Goal: Book appointment/travel/reservation

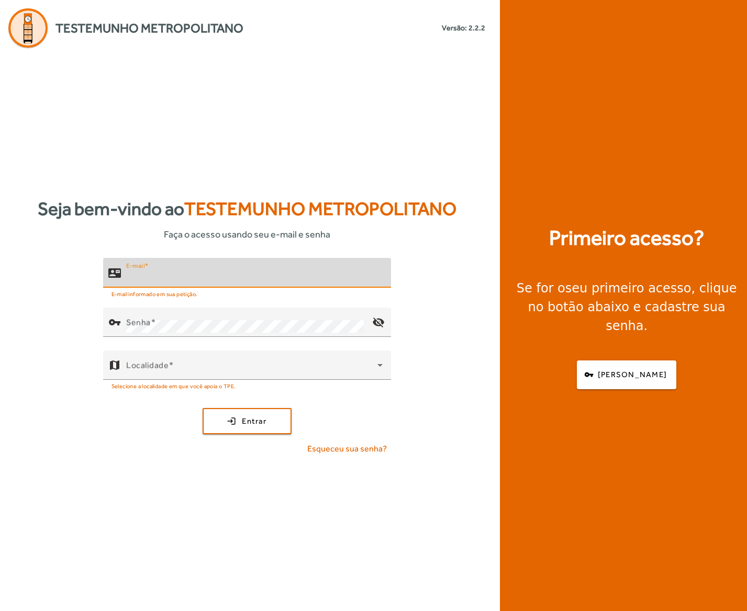
click at [175, 271] on input "E-mail" at bounding box center [254, 277] width 256 height 13
type input "**********"
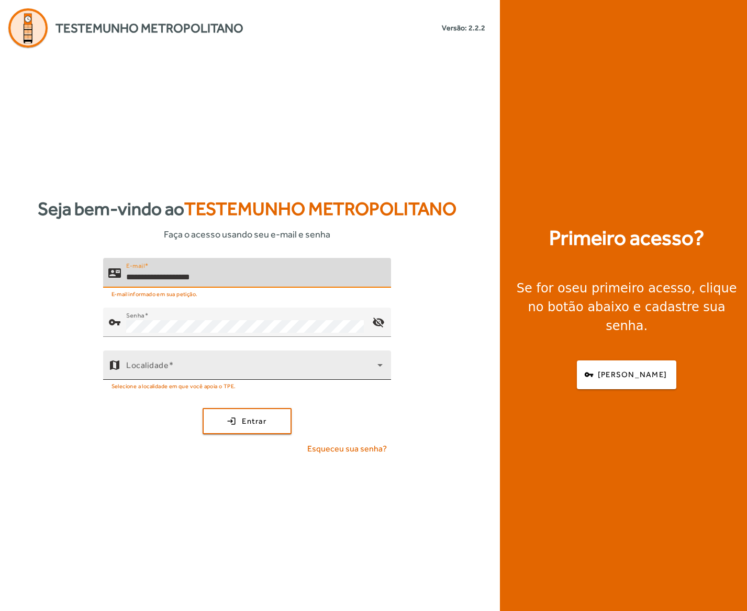
click at [208, 369] on span at bounding box center [251, 369] width 251 height 13
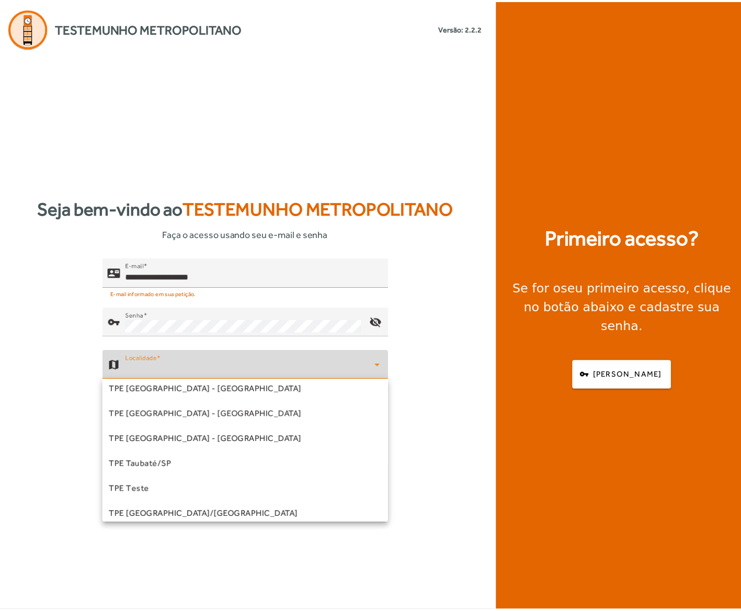
scroll to position [317, 0]
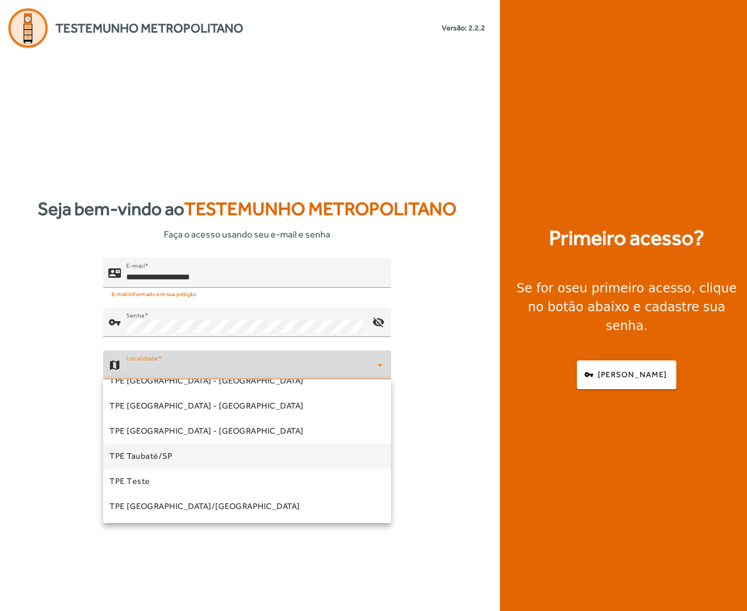
click at [190, 449] on mat-option "TPE Taubaté/SP" at bounding box center [247, 456] width 288 height 25
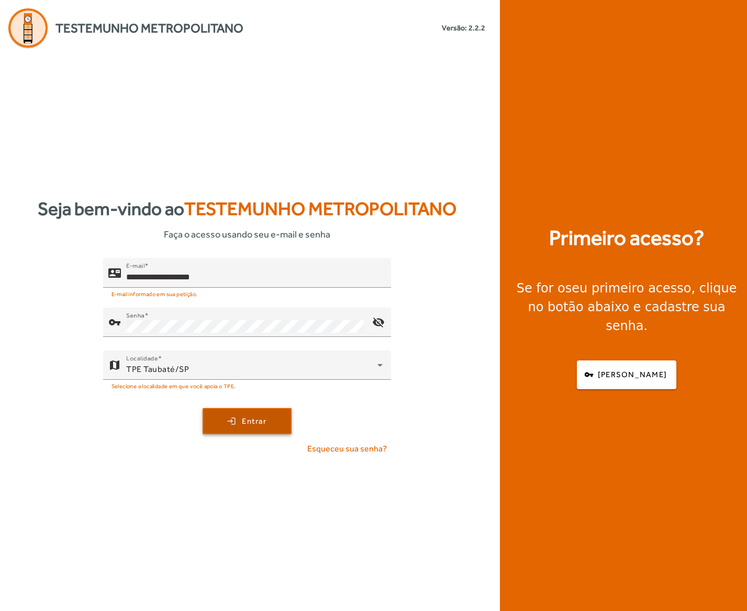
click at [229, 429] on span "submit" at bounding box center [247, 421] width 87 height 25
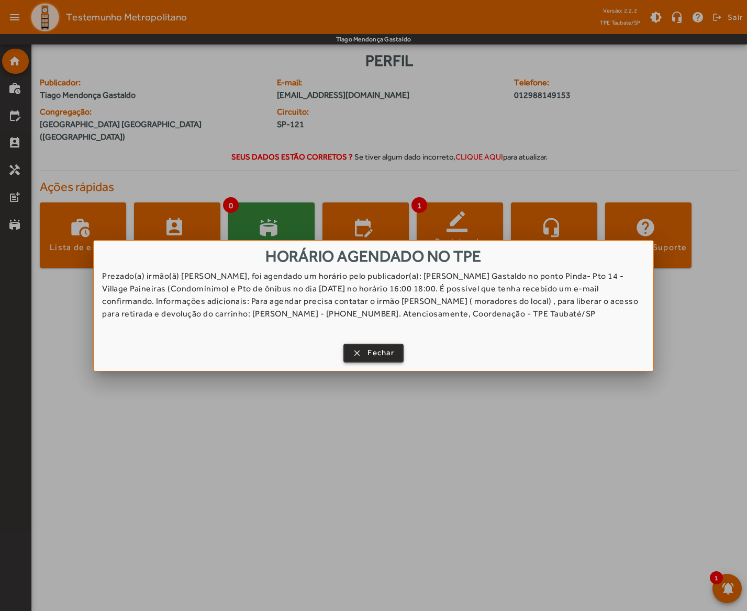
click at [377, 349] on span "Fechar" at bounding box center [380, 353] width 27 height 12
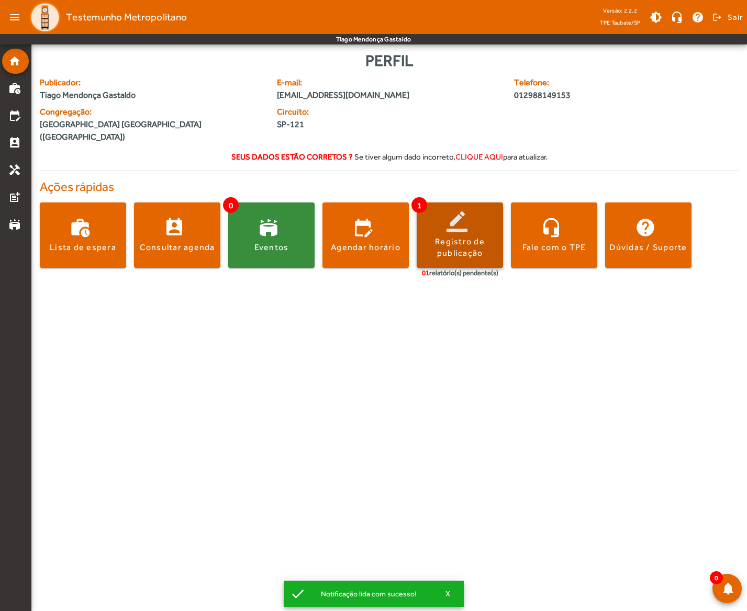
click at [459, 223] on span at bounding box center [459, 235] width 86 height 25
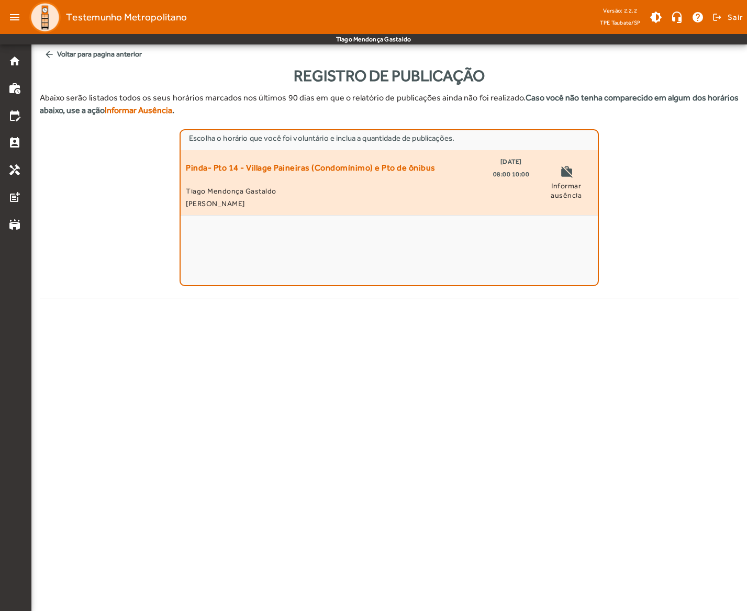
click at [389, 174] on span "Pinda- Pto 14 - Village Paineiras (Condomínimo) e Pto de ônibus" at bounding box center [311, 167] width 250 height 25
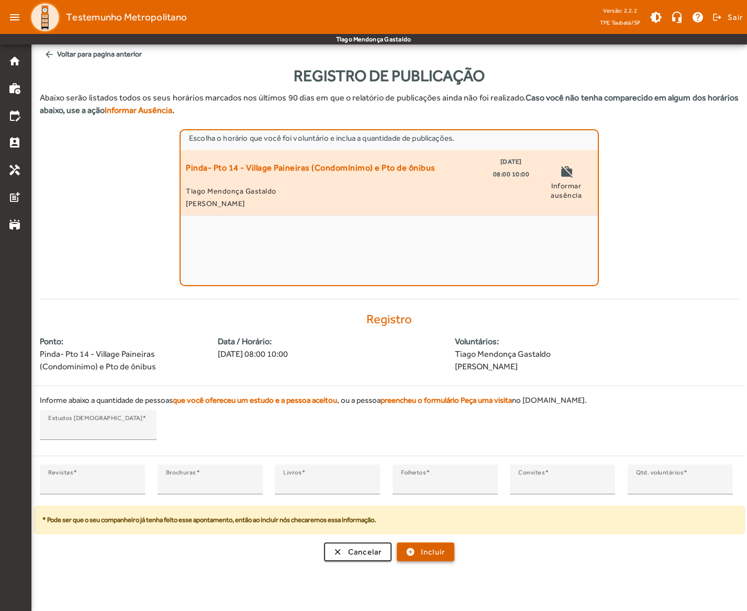
click at [429, 549] on span "Incluir" at bounding box center [433, 552] width 25 height 12
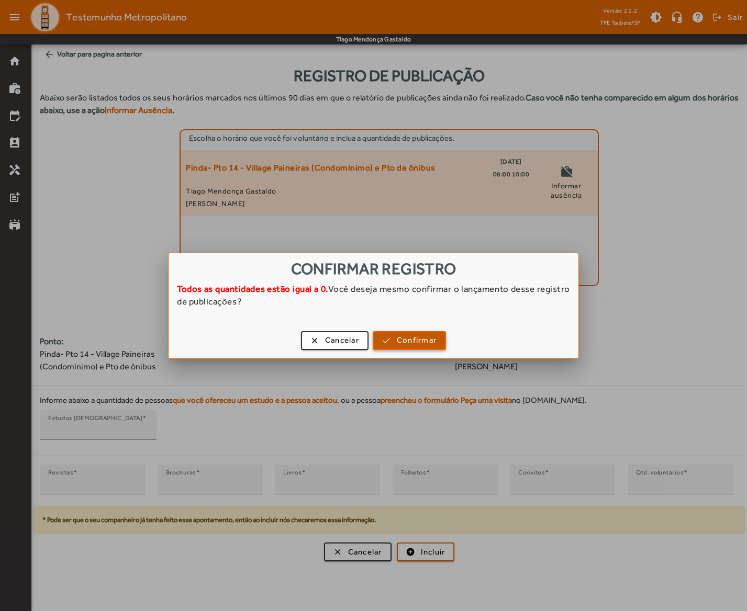
click at [431, 342] on span "Confirmar" at bounding box center [417, 340] width 40 height 12
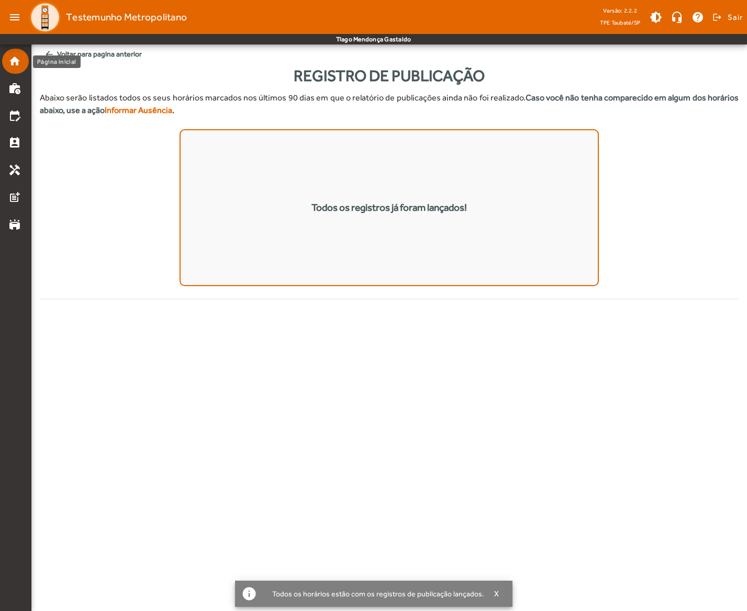
click at [19, 62] on mat-icon "home" at bounding box center [14, 61] width 13 height 13
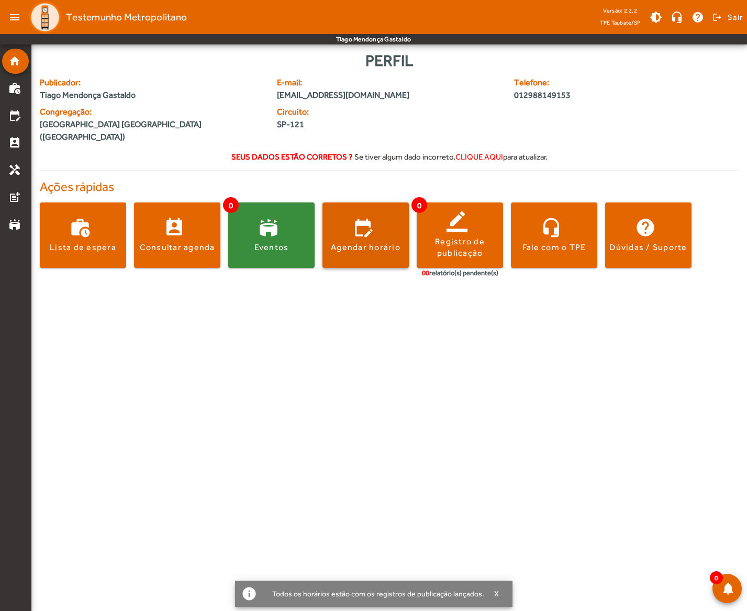
click at [354, 223] on span at bounding box center [365, 235] width 86 height 25
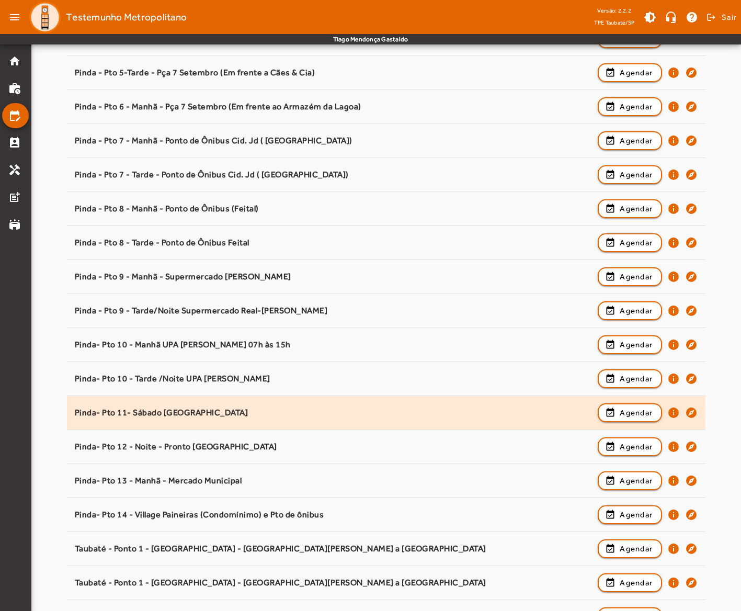
scroll to position [523, 0]
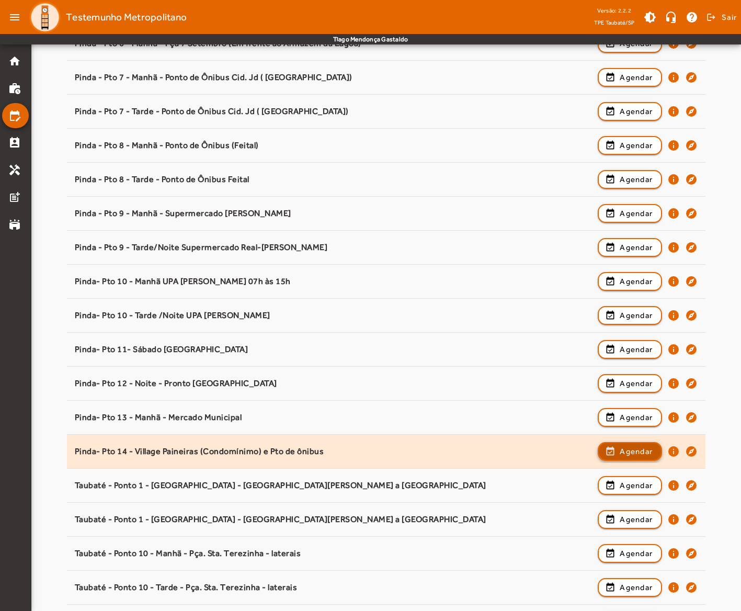
click at [612, 450] on span "button" at bounding box center [630, 451] width 62 height 25
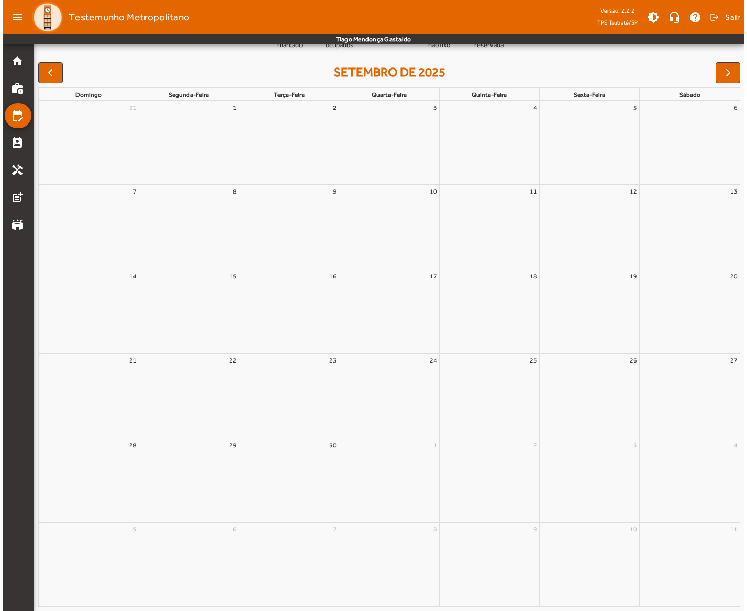
scroll to position [0, 0]
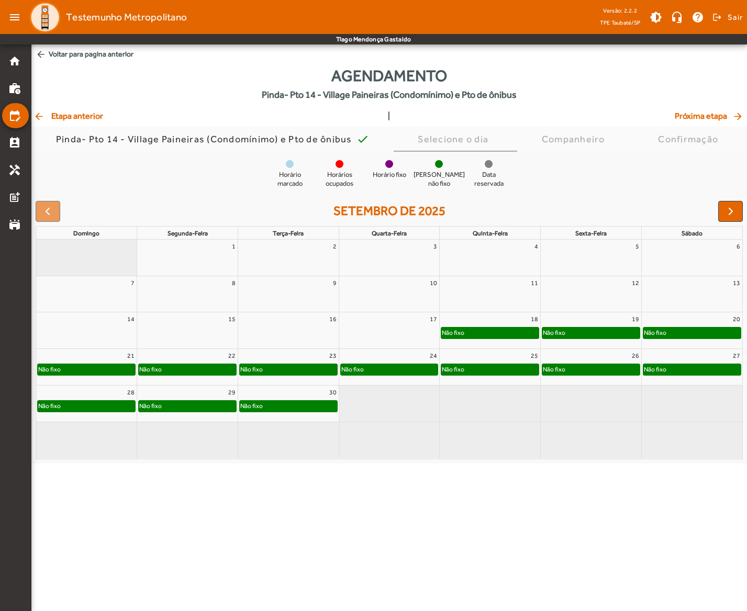
click at [474, 333] on div "Não fixo" at bounding box center [489, 333] width 97 height 10
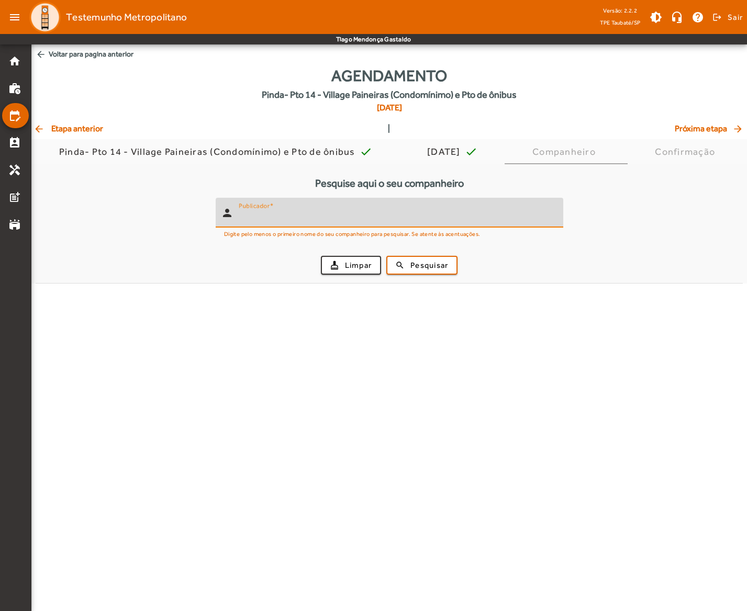
click at [309, 219] on input "Publicador" at bounding box center [397, 217] width 316 height 13
click at [412, 260] on span "Pesquisar" at bounding box center [429, 265] width 38 height 12
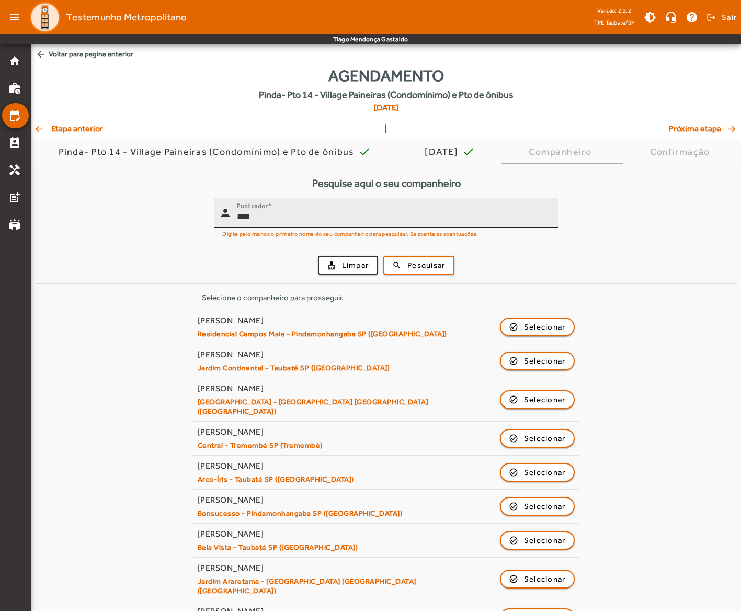
click at [296, 219] on input "****" at bounding box center [393, 217] width 313 height 13
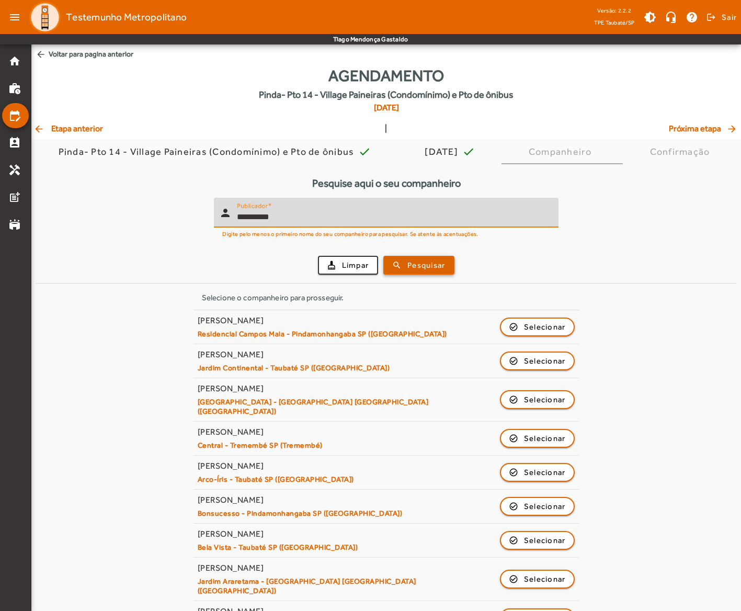
type input "**********"
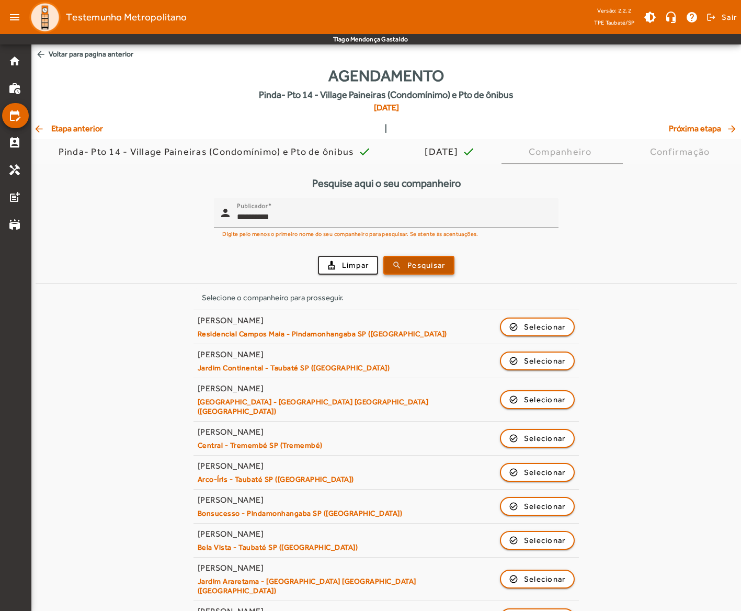
click at [411, 268] on span "Pesquisar" at bounding box center [427, 265] width 38 height 12
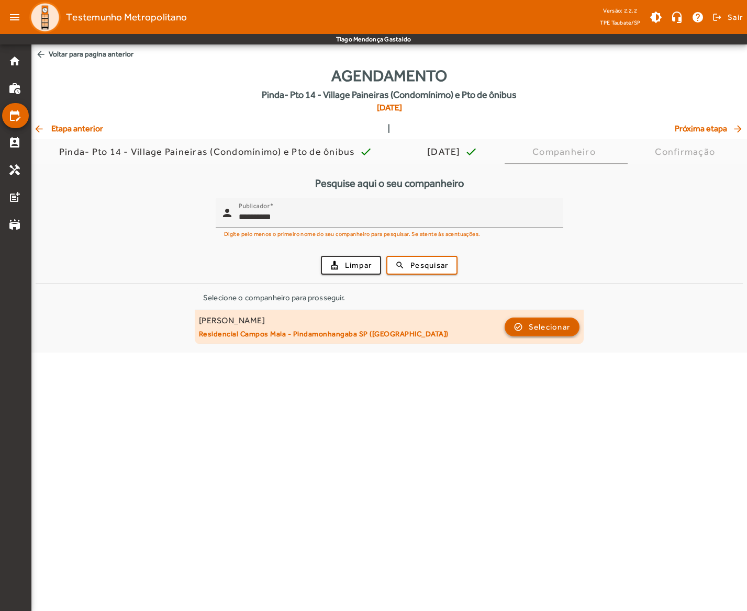
click at [521, 331] on span "button" at bounding box center [541, 326] width 73 height 25
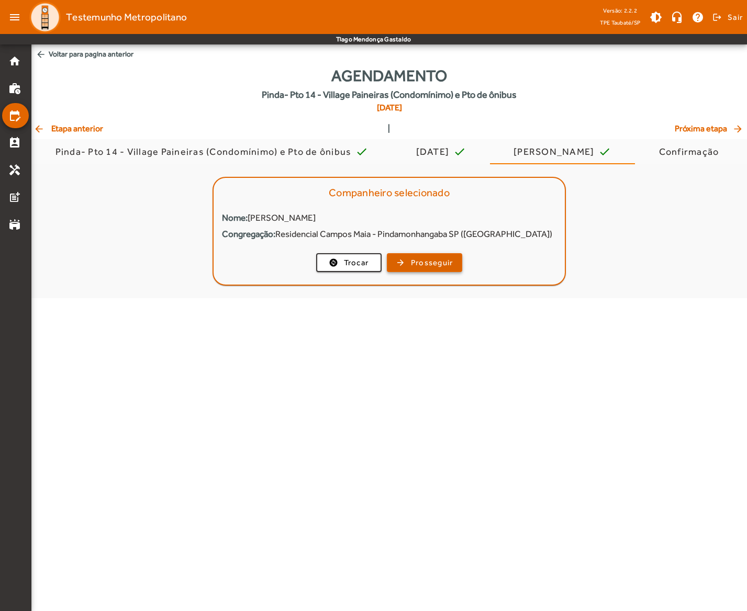
click at [441, 262] on span "Prosseguir" at bounding box center [432, 263] width 42 height 12
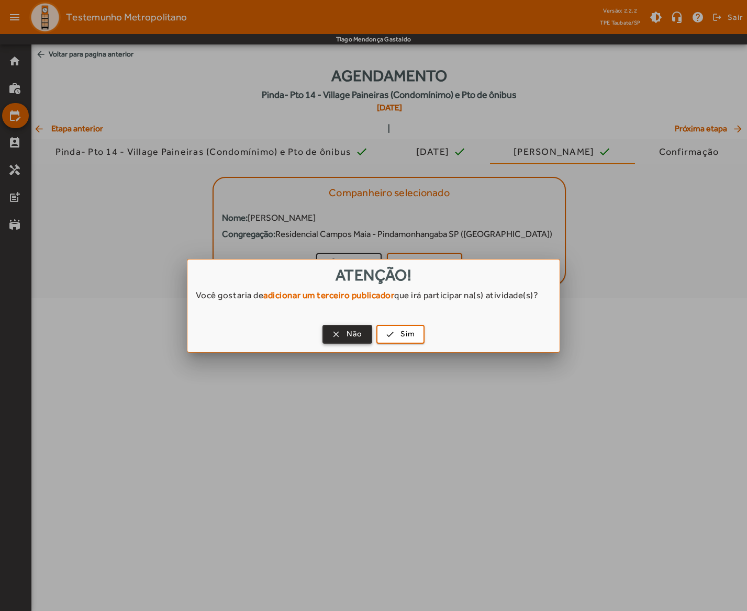
click at [358, 333] on span "Não" at bounding box center [354, 334] width 16 height 12
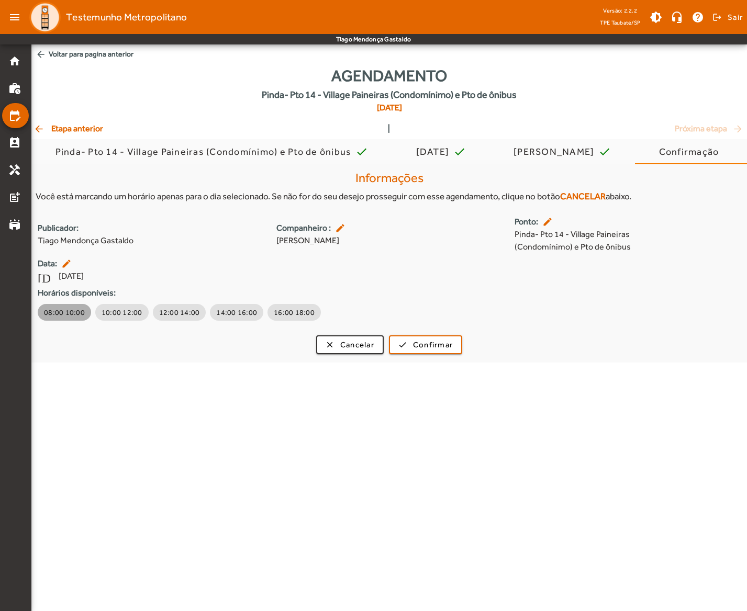
click at [72, 313] on span "08:00 10:00" at bounding box center [64, 312] width 41 height 10
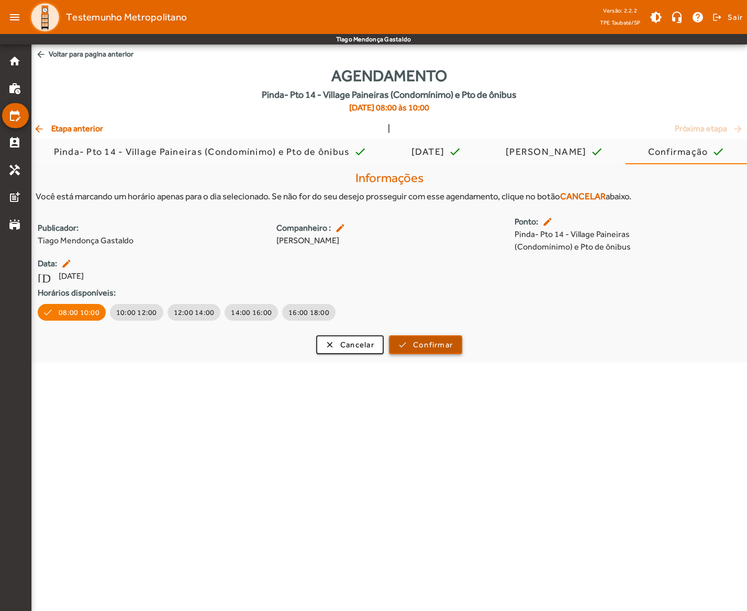
click at [417, 349] on span "Confirmar" at bounding box center [433, 345] width 40 height 12
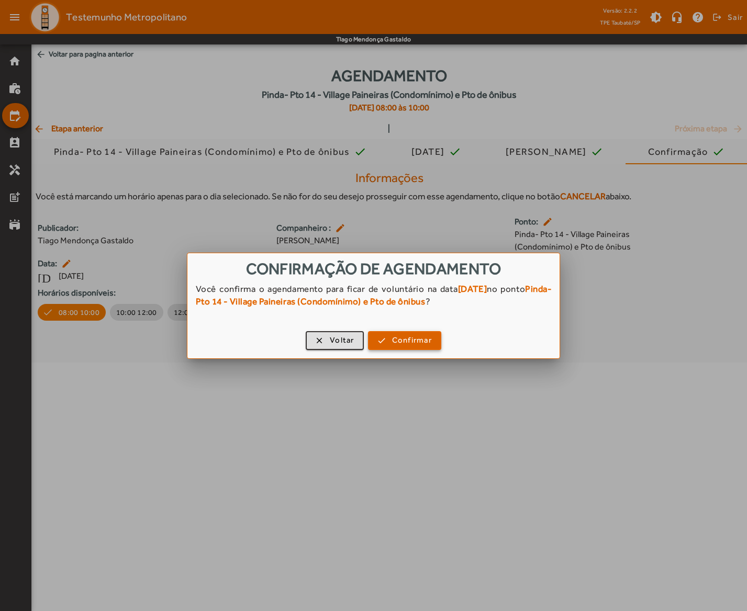
click at [417, 341] on span "Confirmar" at bounding box center [412, 340] width 40 height 12
